Goal: Transaction & Acquisition: Purchase product/service

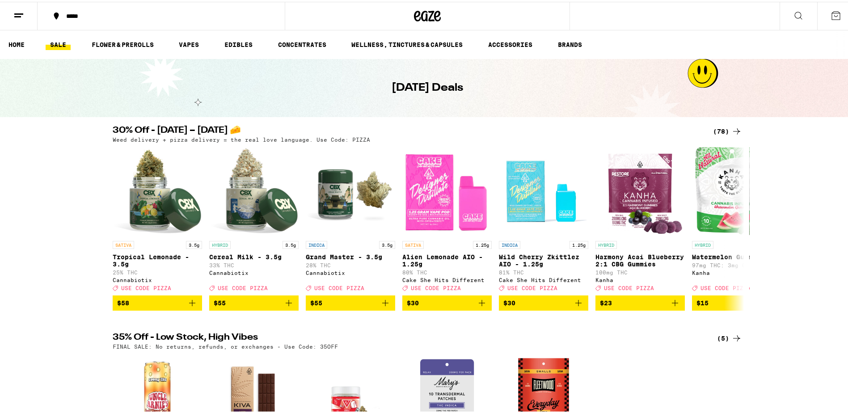
click at [721, 130] on div "(78)" at bounding box center [727, 129] width 29 height 11
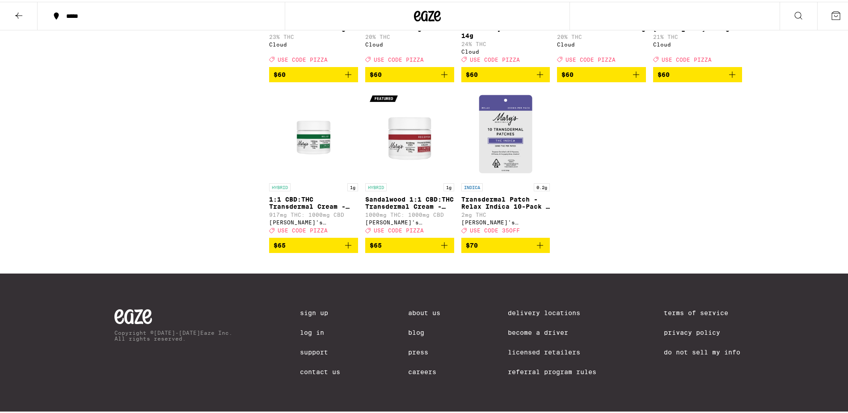
scroll to position [2697, 0]
